Goal: Contribute content: Contribute content

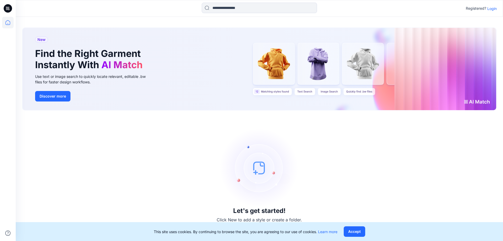
click at [492, 6] on p "Login" at bounding box center [491, 9] width 9 height 6
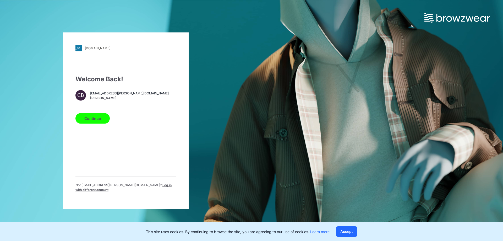
click at [108, 122] on button "Continue" at bounding box center [92, 118] width 34 height 10
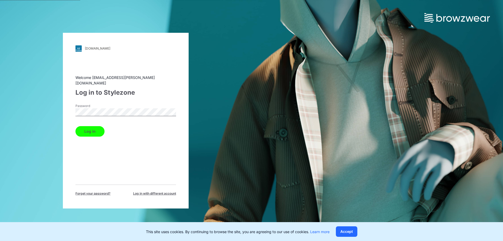
click at [92, 129] on button "Log in" at bounding box center [89, 131] width 29 height 10
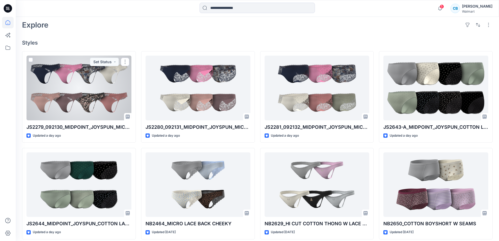
scroll to position [116, 0]
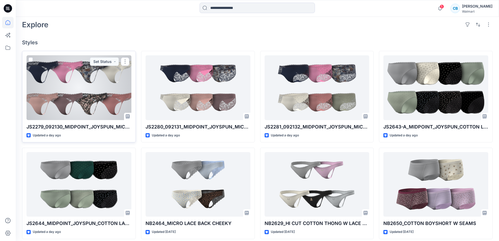
click at [111, 98] on div at bounding box center [78, 87] width 105 height 64
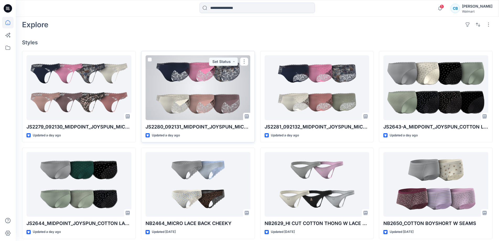
click at [219, 76] on div at bounding box center [197, 87] width 105 height 64
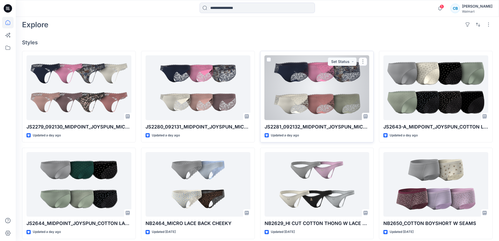
click at [294, 80] on div at bounding box center [316, 87] width 105 height 64
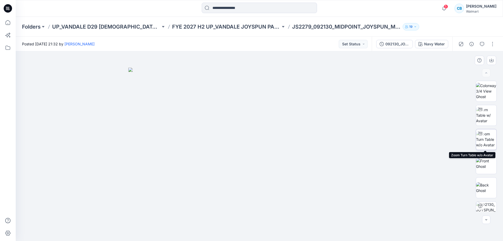
scroll to position [59, 0]
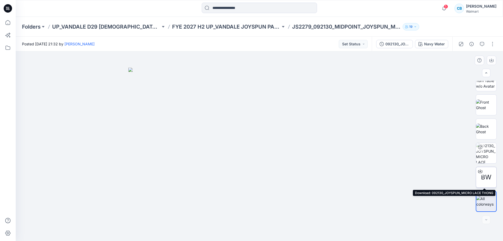
click at [487, 167] on div "BW" at bounding box center [486, 177] width 21 height 21
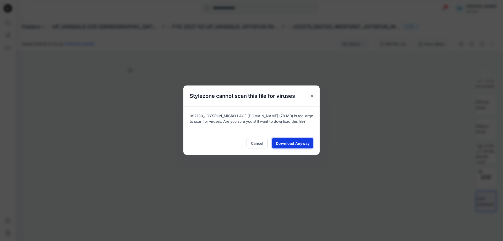
click at [299, 141] on span "Download Anyway" at bounding box center [293, 143] width 34 height 6
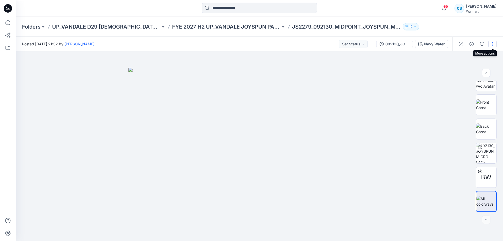
click at [494, 44] on button "button" at bounding box center [492, 44] width 8 height 8
click at [466, 73] on button "Edit" at bounding box center [470, 71] width 48 height 10
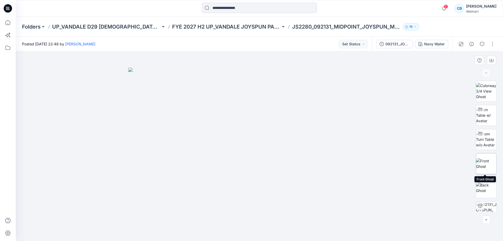
scroll to position [59, 0]
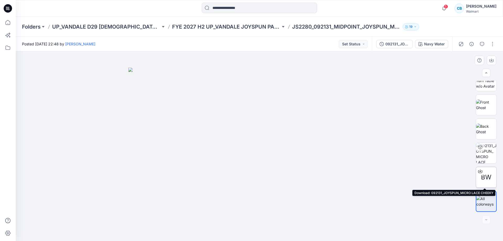
click at [486, 172] on div "BW" at bounding box center [486, 177] width 21 height 21
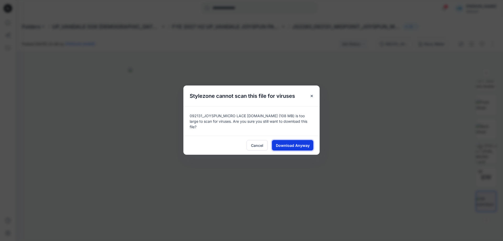
click at [309, 143] on button "Download Anyway" at bounding box center [292, 145] width 41 height 10
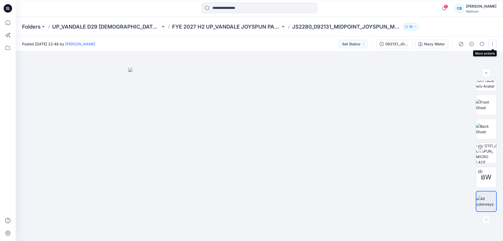
click at [496, 45] on button "button" at bounding box center [492, 44] width 8 height 8
click at [463, 73] on button "Edit" at bounding box center [470, 71] width 48 height 10
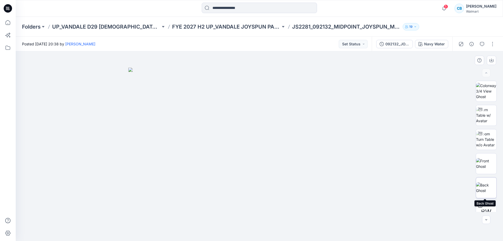
scroll to position [35, 0]
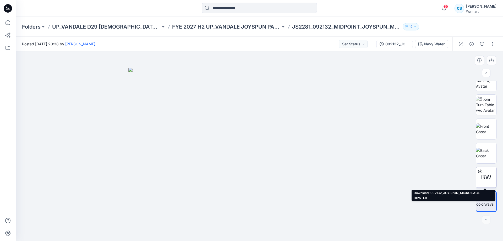
click at [487, 175] on span "BW" at bounding box center [486, 176] width 10 height 9
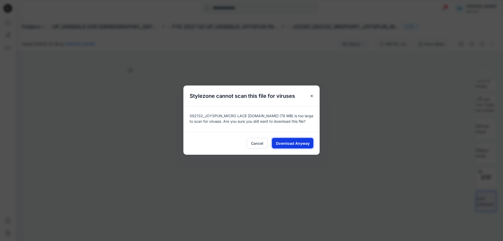
click at [306, 142] on span "Download Anyway" at bounding box center [293, 143] width 34 height 6
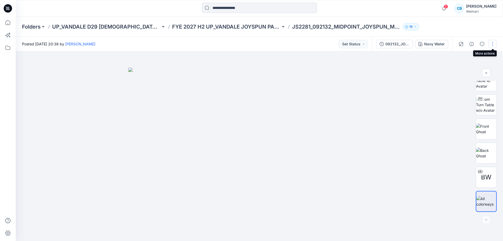
click at [489, 42] on button "button" at bounding box center [492, 44] width 8 height 8
click at [458, 73] on p "Edit" at bounding box center [459, 71] width 7 height 6
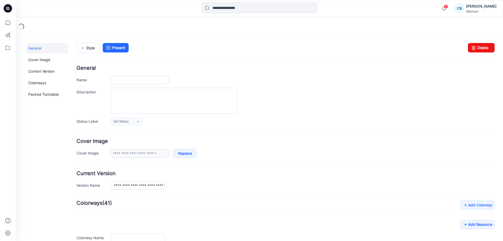
type input "**********"
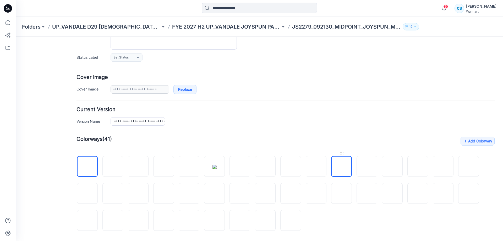
scroll to position [115, 0]
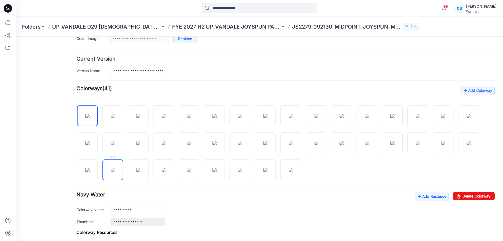
click at [111, 171] on img at bounding box center [113, 170] width 4 height 4
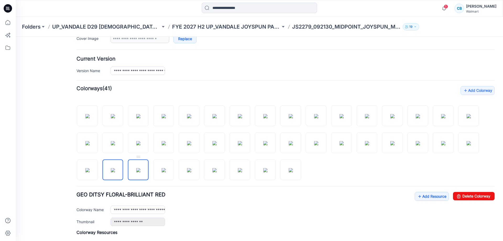
click at [136, 171] on img at bounding box center [138, 170] width 4 height 4
click at [459, 192] on div "Add Colorway Colorways (41)" at bounding box center [286, 205] width 418 height 238
drag, startPoint x: 460, startPoint y: 194, endPoint x: 287, endPoint y: 54, distance: 223.1
click at [460, 194] on link "Delete Colorway" at bounding box center [474, 196] width 42 height 8
type input "**********"
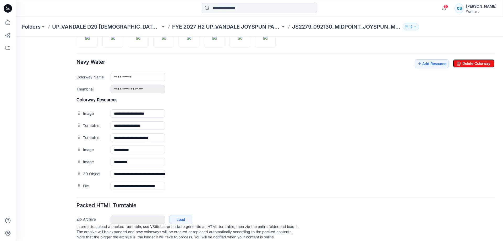
scroll to position [247, 0]
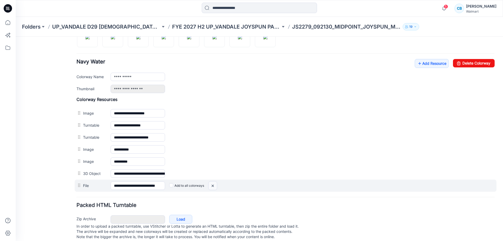
drag, startPoint x: 212, startPoint y: 188, endPoint x: 287, endPoint y: 56, distance: 151.8
click at [212, 188] on img at bounding box center [213, 185] width 8 height 9
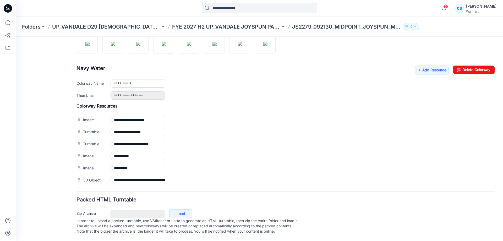
scroll to position [246, 0]
click at [428, 66] on link "Add Resource" at bounding box center [432, 70] width 34 height 9
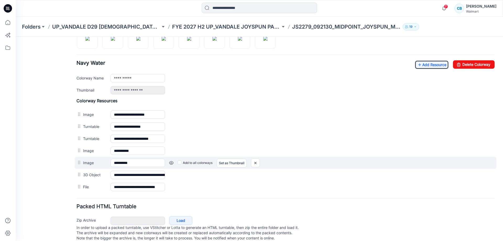
scroll to position [258, 0]
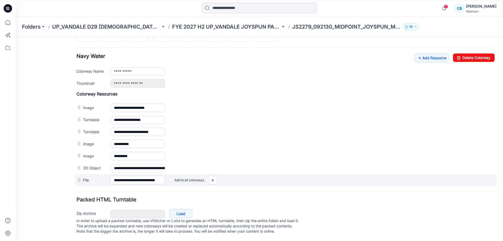
click at [172, 178] on label "Add to all colorways" at bounding box center [186, 180] width 35 height 8
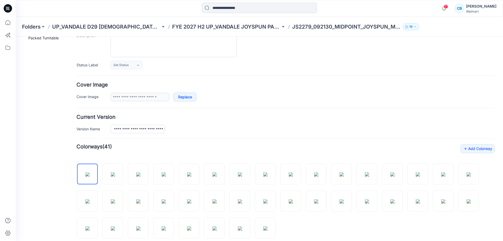
scroll to position [0, 0]
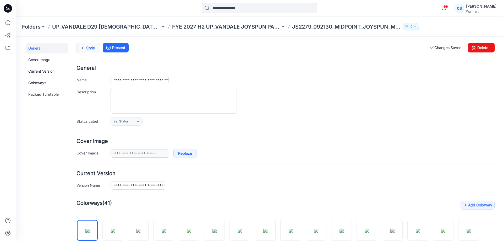
click at [89, 43] on link "Style" at bounding box center [89, 48] width 24 height 10
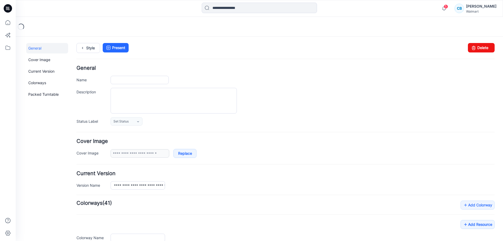
type input "**********"
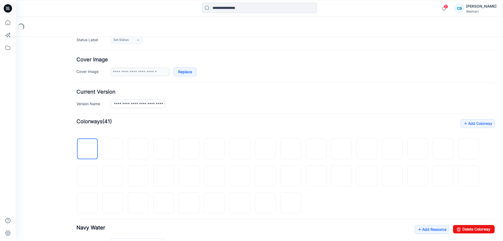
scroll to position [82, 0]
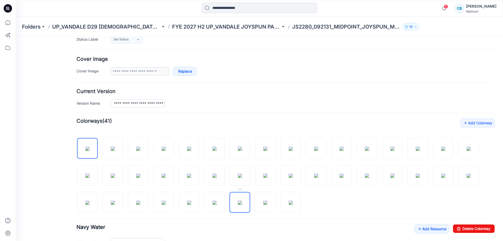
click at [238, 200] on img at bounding box center [240, 202] width 4 height 4
drag, startPoint x: 458, startPoint y: 228, endPoint x: 284, endPoint y: 53, distance: 247.0
click at [458, 228] on link "Delete Colorway" at bounding box center [474, 228] width 42 height 8
type input "**********"
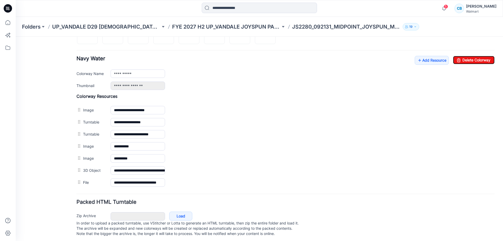
scroll to position [255, 0]
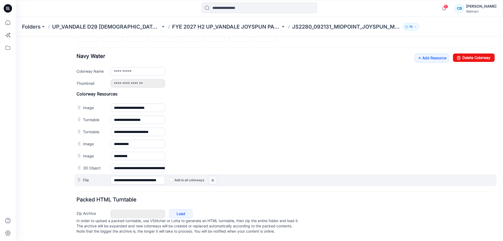
drag, startPoint x: 212, startPoint y: 177, endPoint x: 288, endPoint y: 58, distance: 140.6
click at [212, 177] on img at bounding box center [213, 180] width 8 height 9
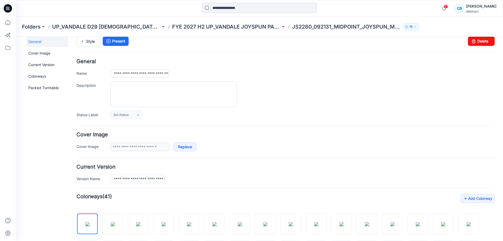
scroll to position [0, 0]
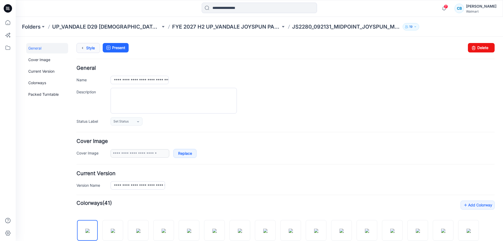
click at [92, 46] on link "Style" at bounding box center [89, 48] width 24 height 10
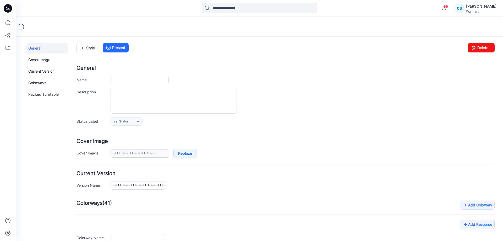
type input "**********"
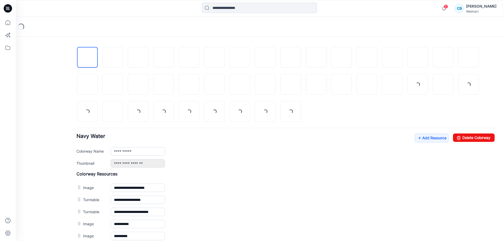
scroll to position [180, 0]
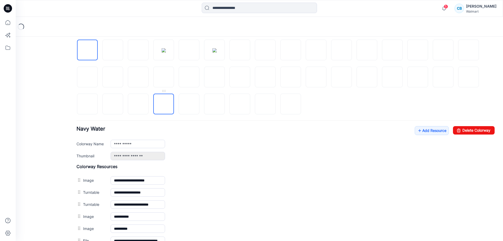
click at [164, 104] on img at bounding box center [164, 104] width 0 height 0
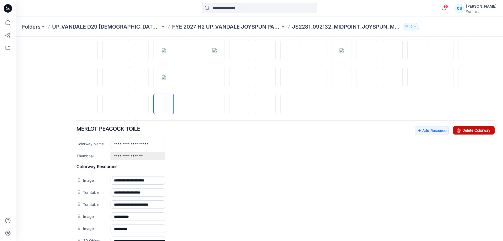
drag, startPoint x: 470, startPoint y: 132, endPoint x: 284, endPoint y: 56, distance: 201.5
click at [470, 132] on link "Delete Colorway" at bounding box center [474, 130] width 42 height 8
type input "**********"
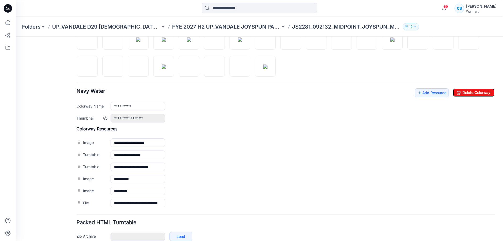
scroll to position [246, 0]
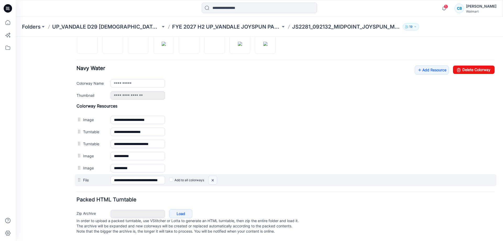
drag, startPoint x: 211, startPoint y: 176, endPoint x: 287, endPoint y: 60, distance: 138.2
click at [211, 176] on img at bounding box center [213, 180] width 8 height 9
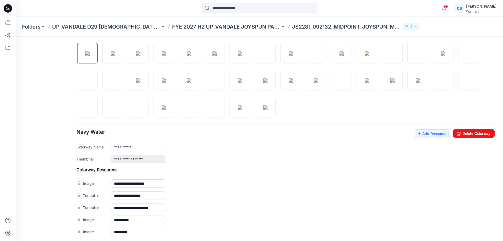
scroll to position [0, 0]
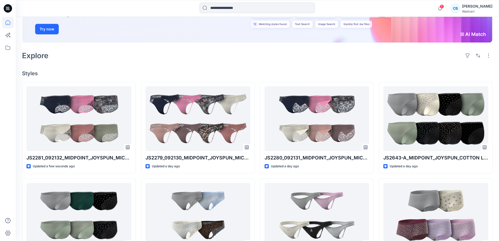
scroll to position [85, 0]
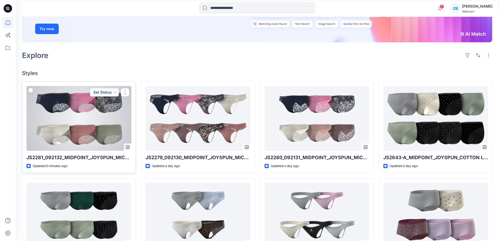
click at [102, 124] on div at bounding box center [78, 118] width 105 height 64
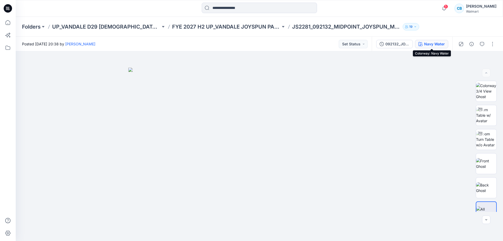
click at [424, 45] on button "Navy Water" at bounding box center [431, 44] width 33 height 8
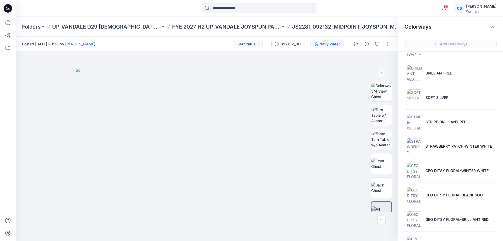
scroll to position [844, 0]
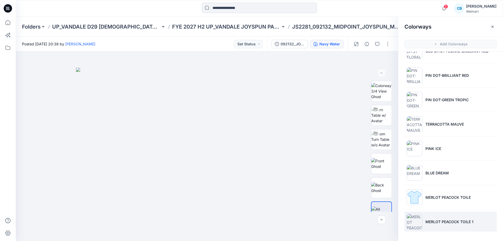
click at [442, 227] on li "MERLOT PEACOCK TOILE 1" at bounding box center [451, 221] width 92 height 20
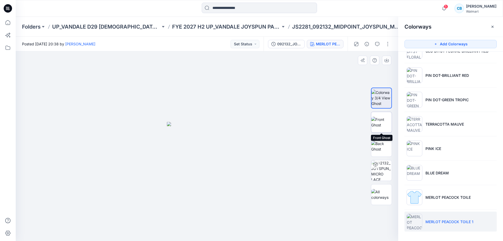
click at [383, 126] on img at bounding box center [381, 122] width 20 height 11
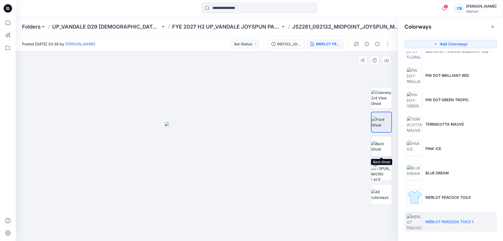
click at [383, 142] on img at bounding box center [381, 146] width 20 height 11
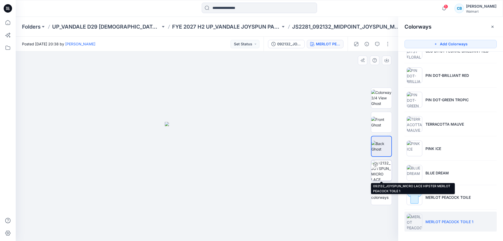
click at [383, 167] on img at bounding box center [381, 170] width 20 height 20
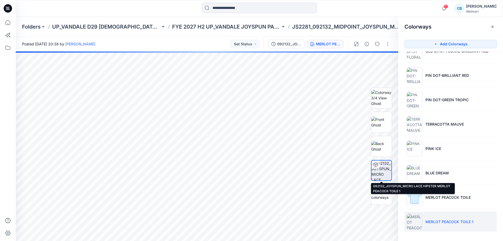
click at [386, 172] on img at bounding box center [382, 170] width 20 height 20
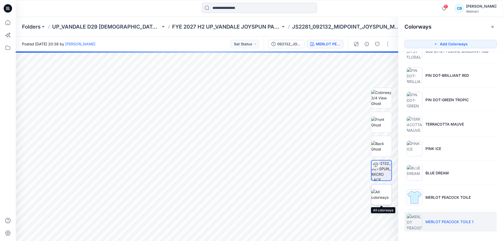
click at [384, 194] on img at bounding box center [381, 194] width 20 height 11
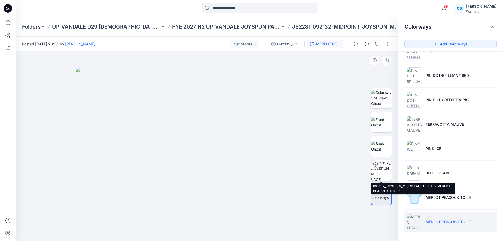
click at [383, 173] on img at bounding box center [381, 170] width 20 height 20
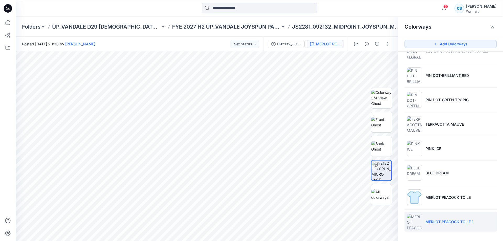
click at [454, 209] on hr at bounding box center [451, 209] width 92 height 0
click at [448, 206] on li "MERLOT PEACOCK TOILE" at bounding box center [451, 197] width 92 height 20
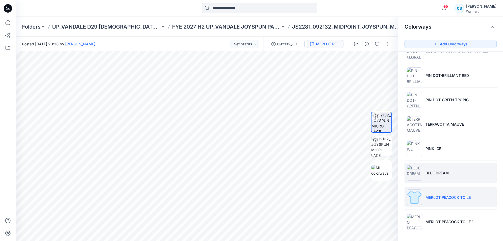
click at [424, 166] on li "BLUE DREAM" at bounding box center [451, 173] width 92 height 20
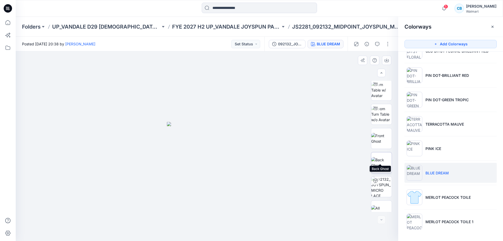
scroll to position [35, 0]
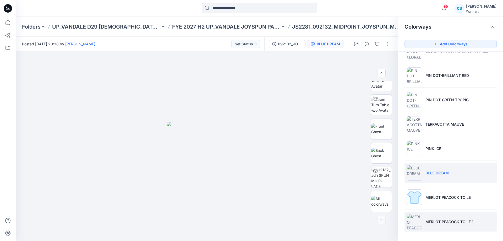
click at [428, 222] on p "MERLOT PEACOCK TOILE 1" at bounding box center [450, 222] width 48 height 6
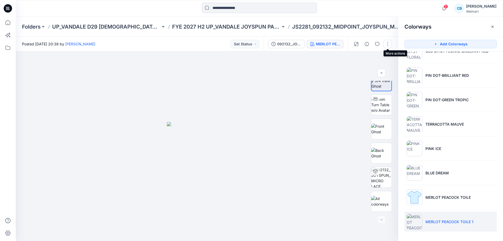
click at [389, 42] on button "button" at bounding box center [388, 44] width 8 height 8
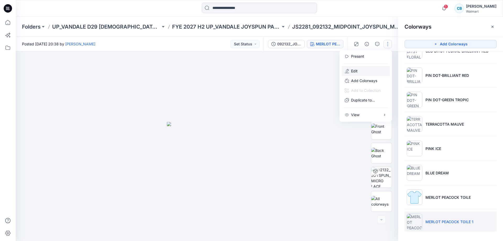
click at [361, 71] on button "Edit" at bounding box center [366, 71] width 48 height 10
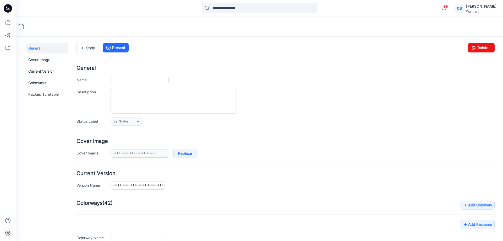
type input "**********"
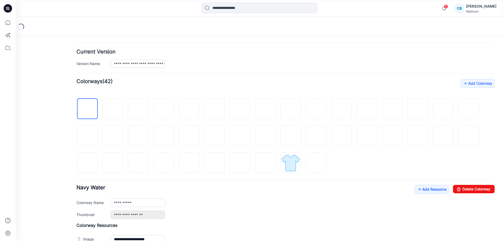
scroll to position [122, 0]
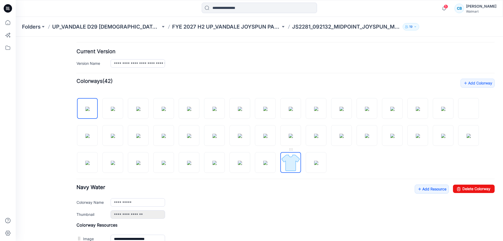
click at [287, 161] on img at bounding box center [291, 163] width 20 height 20
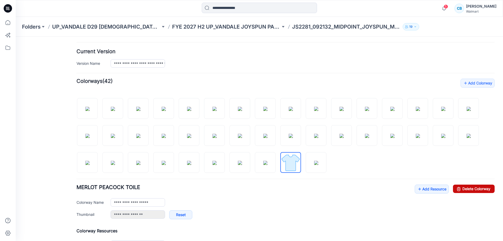
drag, startPoint x: 469, startPoint y: 187, endPoint x: 286, endPoint y: 55, distance: 225.8
click at [469, 187] on link "Delete Colorway" at bounding box center [474, 188] width 42 height 8
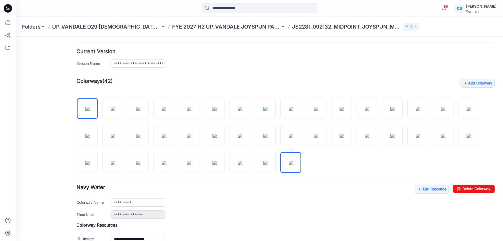
click at [289, 161] on img at bounding box center [291, 163] width 4 height 4
click at [162, 201] on input "**********" at bounding box center [138, 202] width 54 height 8
click at [191, 206] on div "**********" at bounding box center [303, 202] width 384 height 8
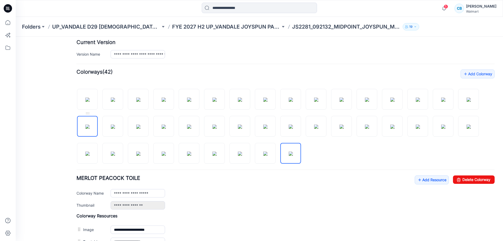
scroll to position [131, 0]
click at [85, 101] on img at bounding box center [87, 100] width 4 height 4
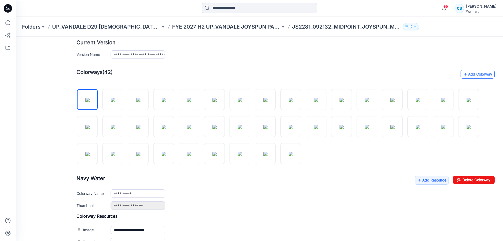
click at [474, 74] on link "Add Colorway" at bounding box center [478, 74] width 34 height 9
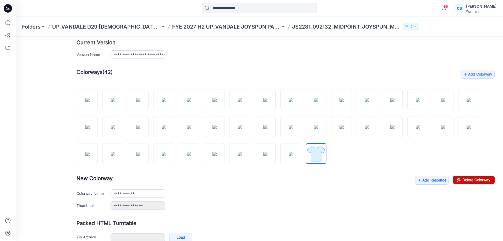
drag, startPoint x: 467, startPoint y: 181, endPoint x: 290, endPoint y: 56, distance: 216.8
click at [467, 181] on link "Delete Colorway" at bounding box center [474, 180] width 42 height 8
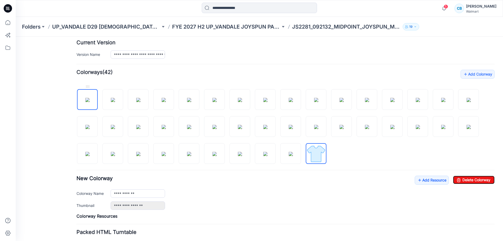
type input "**********"
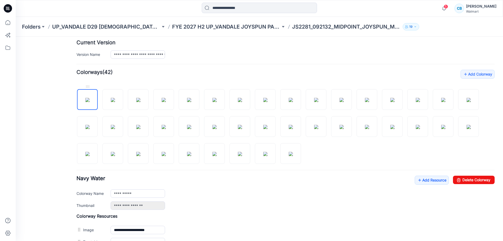
click at [86, 98] on img at bounding box center [87, 100] width 4 height 4
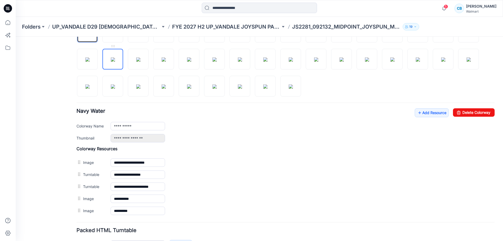
scroll to position [234, 0]
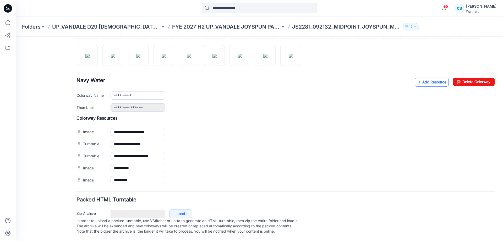
click at [422, 79] on link "Add Resource" at bounding box center [432, 82] width 34 height 9
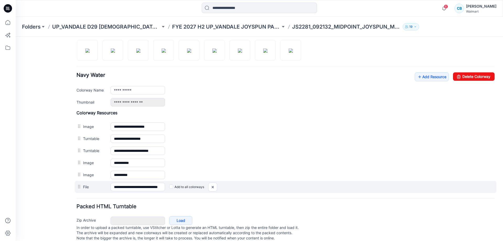
click at [180, 189] on label "Add to all colorways" at bounding box center [186, 187] width 35 height 8
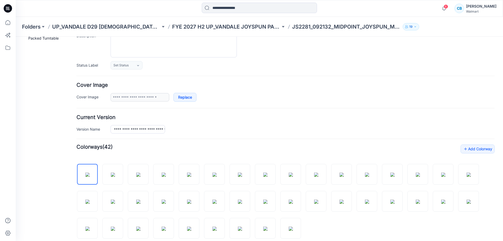
scroll to position [0, 0]
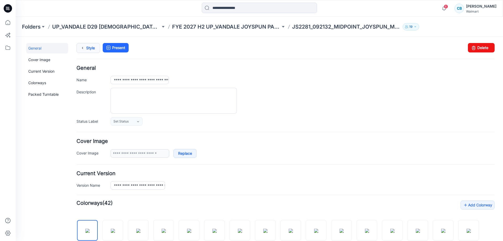
click at [86, 45] on icon at bounding box center [82, 47] width 7 height 9
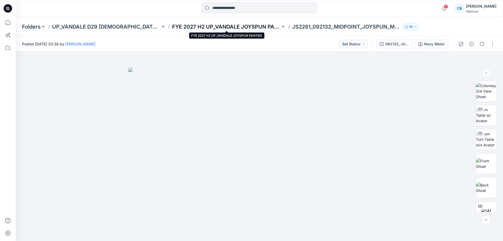
click at [222, 27] on p "FYE 2027 H2 UP_VANDALE JOYSPUN PANTIES" at bounding box center [226, 26] width 108 height 7
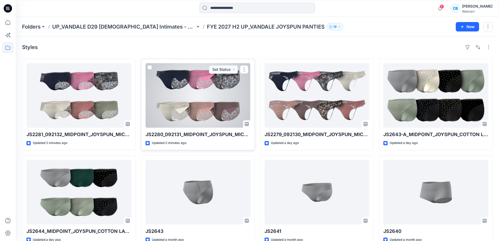
click at [208, 129] on div "JS2280_092131_MIDPOINT_JOYSPUN_MICRO LACE CHEEKY Updated 2 minutes ago Set Stat…" at bounding box center [198, 104] width 114 height 91
click at [213, 122] on div at bounding box center [197, 95] width 105 height 64
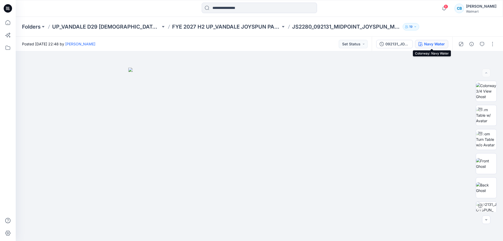
click at [429, 46] on div "Navy Water" at bounding box center [434, 44] width 21 height 6
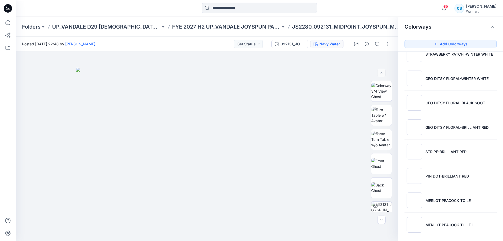
scroll to position [844, 0]
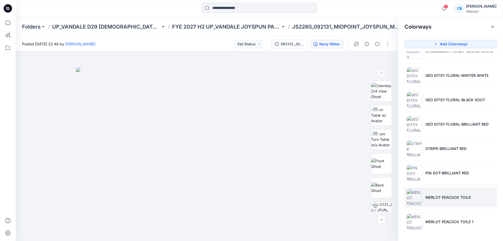
click at [439, 205] on li "MERLOT PEACOCK TOILE" at bounding box center [451, 197] width 92 height 20
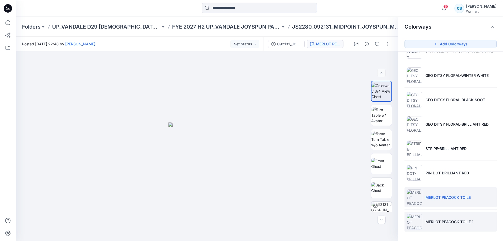
click at [440, 218] on li "MERLOT PEACOCK TOILE 1" at bounding box center [451, 221] width 92 height 20
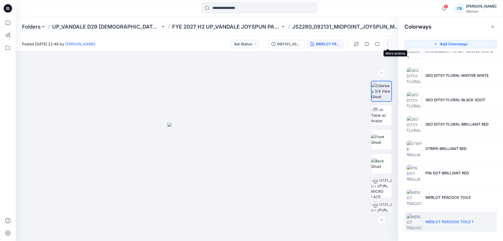
click at [386, 43] on button "button" at bounding box center [388, 44] width 8 height 8
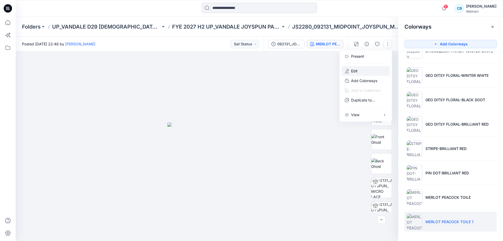
click at [365, 71] on button "Edit" at bounding box center [366, 71] width 48 height 10
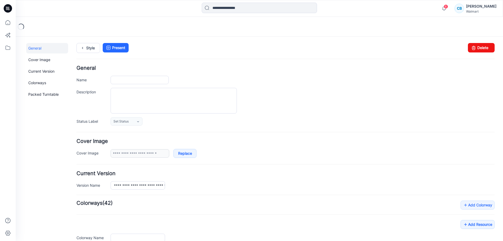
type input "**********"
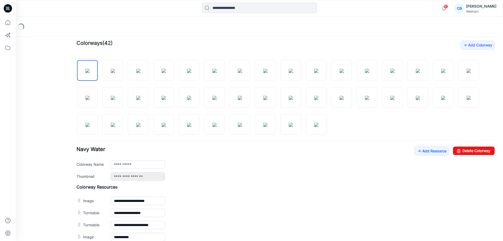
scroll to position [167, 0]
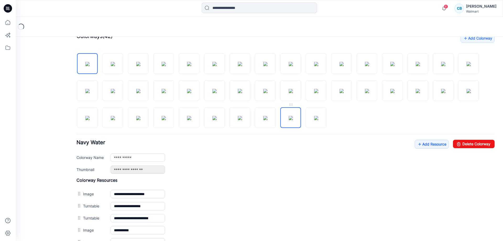
click at [293, 117] on img at bounding box center [291, 118] width 4 height 4
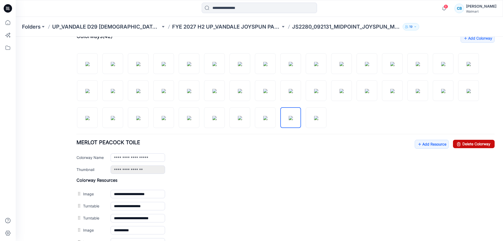
drag, startPoint x: 463, startPoint y: 144, endPoint x: 292, endPoint y: 56, distance: 193.1
click at [463, 144] on link "Delete Colorway" at bounding box center [474, 144] width 42 height 8
click at [293, 116] on img at bounding box center [291, 118] width 4 height 4
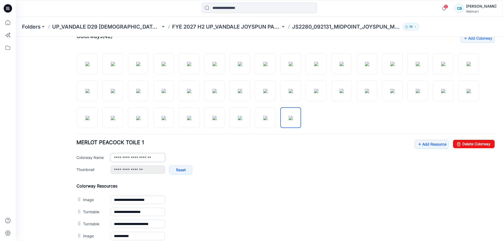
click at [163, 158] on input "**********" at bounding box center [138, 157] width 54 height 8
type input "**********"
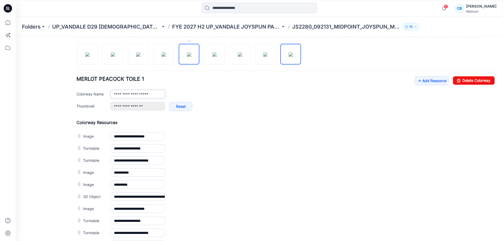
scroll to position [230, 0]
click at [419, 78] on link "Add Resource" at bounding box center [432, 80] width 34 height 9
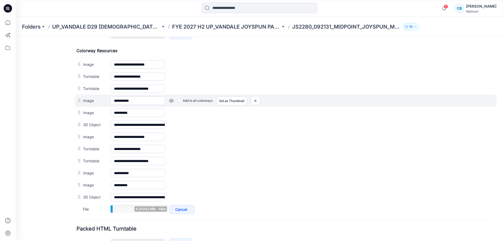
scroll to position [303, 0]
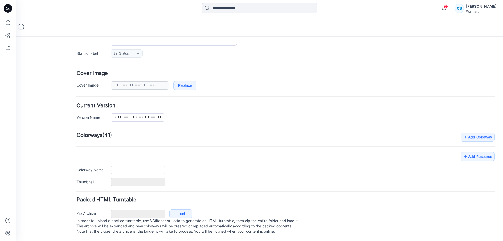
type input "**********"
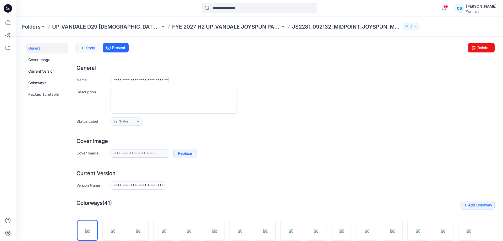
click at [90, 52] on link "Style" at bounding box center [89, 48] width 24 height 10
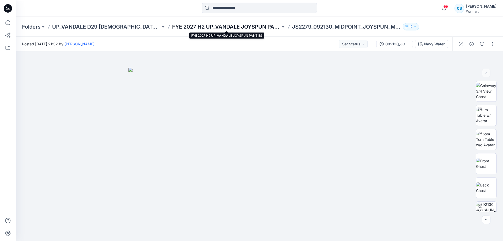
click at [219, 27] on p "FYE 2027 H2 UP_VANDALE JOYSPUN PANTIES" at bounding box center [226, 26] width 108 height 7
